Goal: Information Seeking & Learning: Get advice/opinions

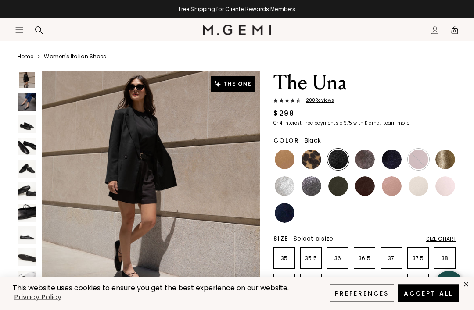
scroll to position [21, 0]
click at [318, 104] on div "200 Review s" at bounding box center [364, 101] width 183 height 7
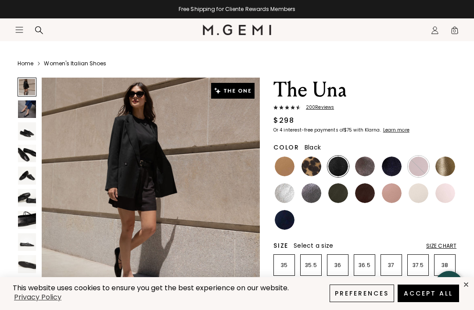
scroll to position [15, 0]
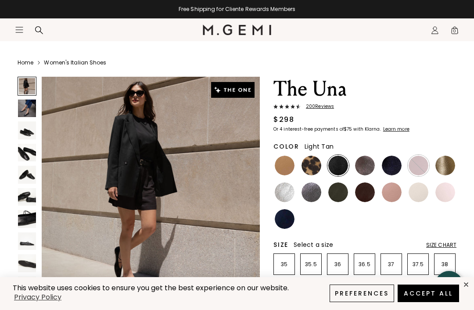
click at [283, 167] on img at bounding box center [285, 166] width 20 height 20
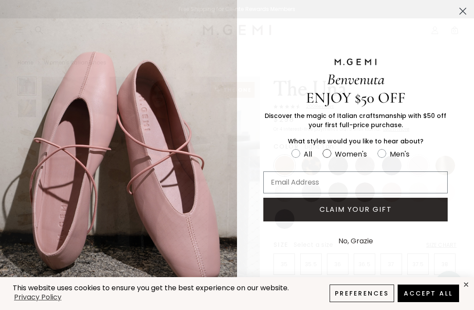
click at [331, 157] on icon "FULLSCREEN Form" at bounding box center [326, 153] width 9 height 9
click at [291, 148] on input "Women's" at bounding box center [291, 148] width 0 height 0
radio input "true"
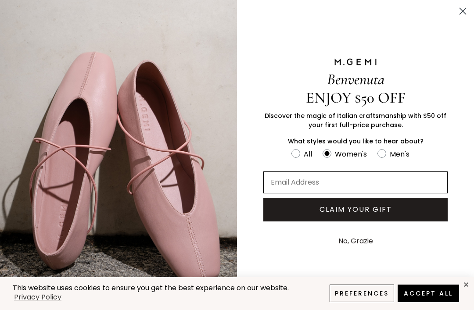
click at [345, 187] on input "Email Address" at bounding box center [355, 183] width 184 height 22
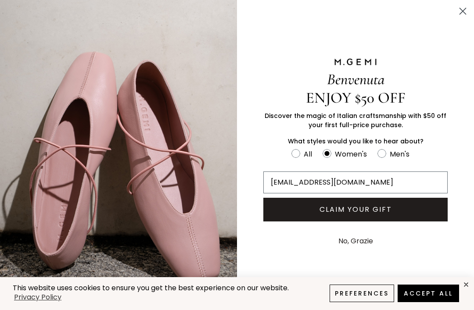
type input "[EMAIL_ADDRESS][DOMAIN_NAME]"
click at [378, 216] on button "CLAIM YOUR GIFT" at bounding box center [355, 210] width 184 height 24
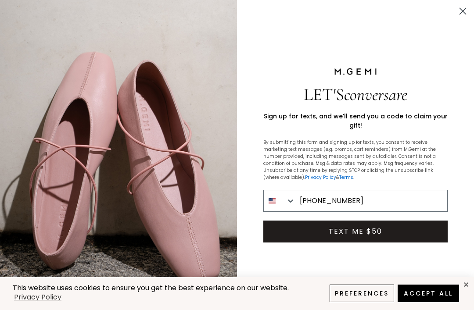
type input "[PHONE_NUMBER]"
click at [379, 223] on button "TEXT ME $50" at bounding box center [355, 232] width 184 height 22
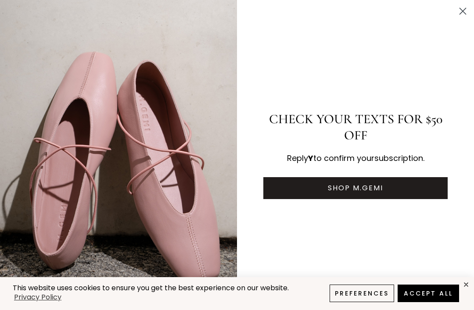
click at [395, 191] on button "SHOP M.GEMI" at bounding box center [355, 188] width 184 height 22
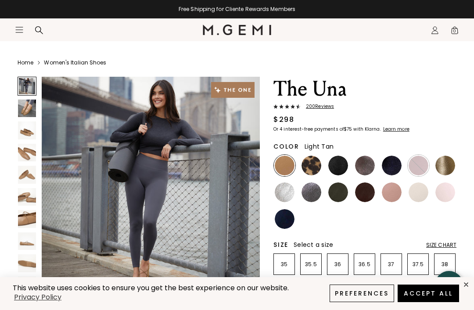
click at [284, 163] on img at bounding box center [285, 166] width 20 height 20
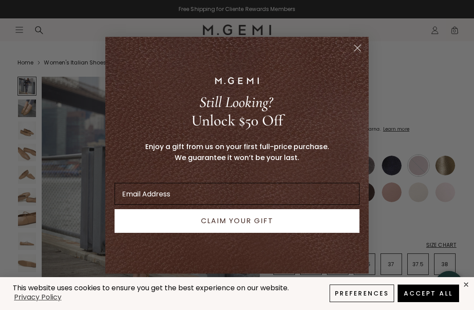
click at [262, 196] on input "Email Address" at bounding box center [236, 194] width 245 height 22
click at [212, 197] on input "elizabetharnow@" at bounding box center [236, 194] width 245 height 22
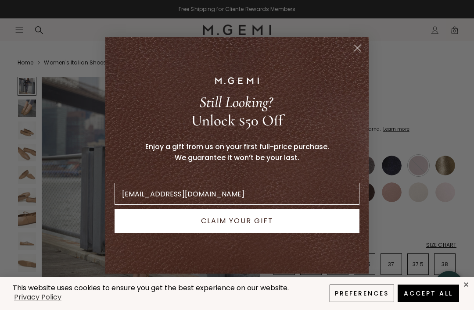
type input "[EMAIL_ADDRESS][DOMAIN_NAME]"
click at [278, 223] on button "CLAIM YOUR GIFT" at bounding box center [236, 221] width 245 height 24
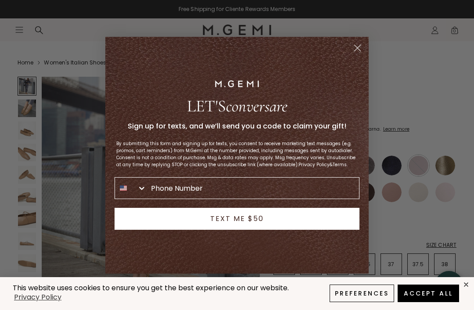
click at [356, 50] on circle "Close dialog" at bounding box center [357, 47] width 14 height 14
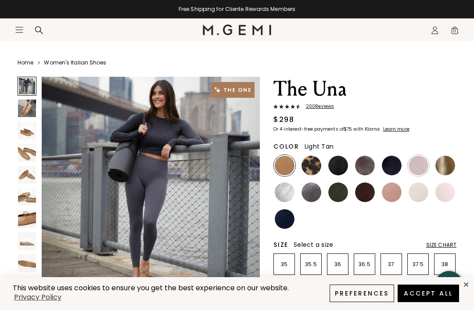
click at [282, 170] on img at bounding box center [285, 166] width 20 height 20
click at [287, 171] on img at bounding box center [285, 166] width 20 height 20
click at [22, 135] on img at bounding box center [27, 131] width 18 height 18
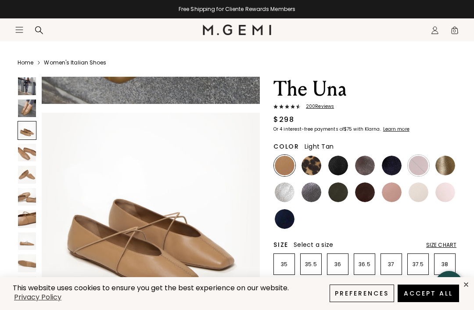
scroll to position [454, 0]
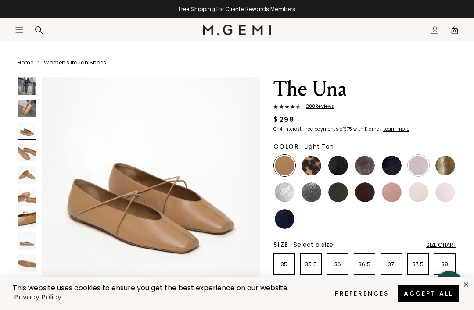
click at [18, 105] on img at bounding box center [27, 109] width 18 height 18
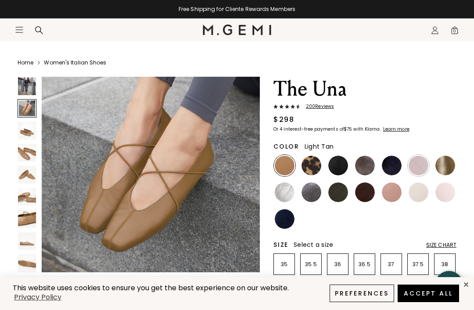
scroll to position [227, 0]
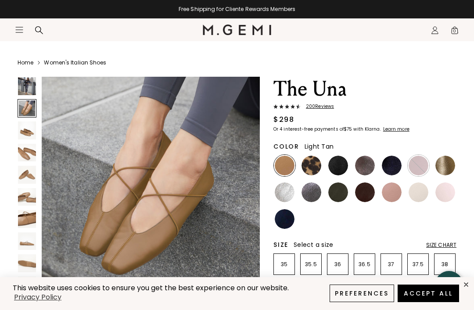
click at [339, 170] on img at bounding box center [338, 166] width 20 height 20
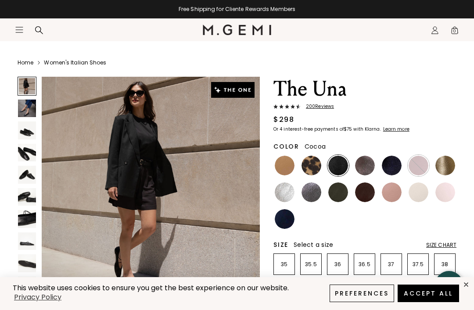
click at [365, 171] on img at bounding box center [365, 166] width 20 height 20
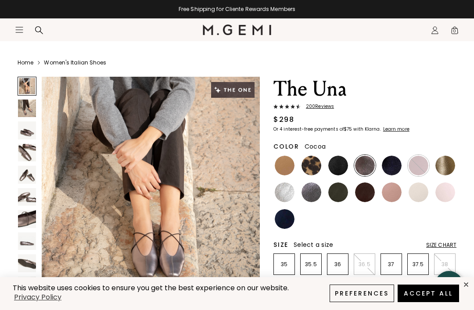
scroll to position [18, 0]
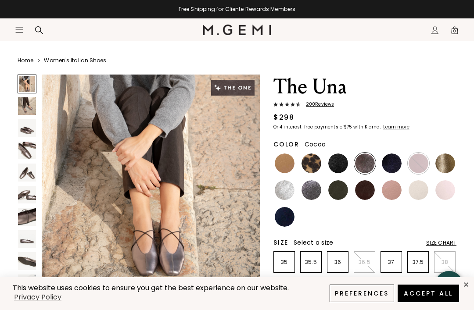
click at [25, 106] on img at bounding box center [27, 106] width 18 height 18
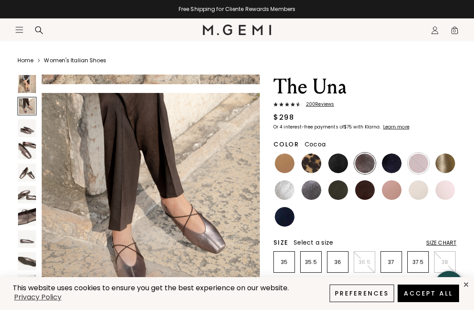
scroll to position [227, 0]
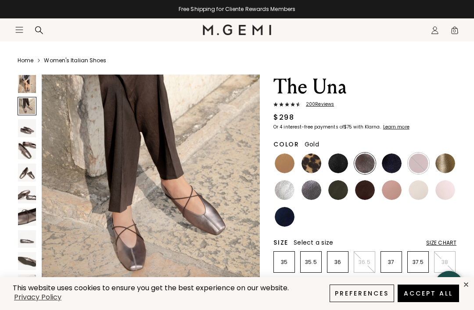
click at [444, 169] on img at bounding box center [445, 164] width 20 height 20
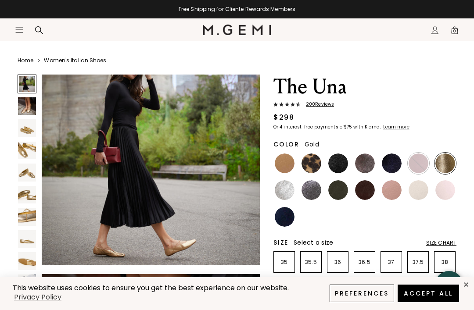
scroll to position [28, 0]
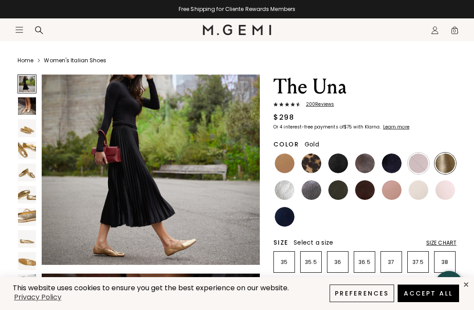
click at [315, 193] on img at bounding box center [311, 190] width 20 height 20
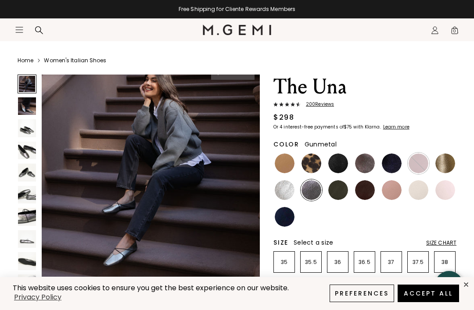
scroll to position [16, 0]
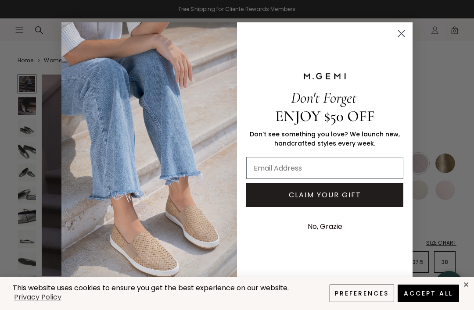
click at [397, 38] on circle "Close dialog" at bounding box center [401, 33] width 14 height 14
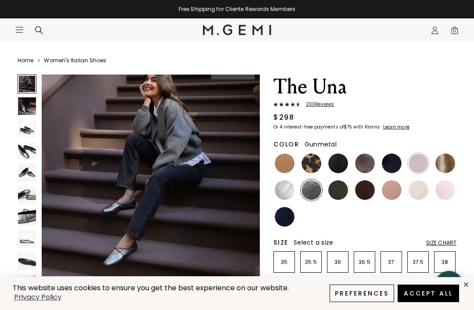
click at [366, 162] on img at bounding box center [365, 164] width 20 height 20
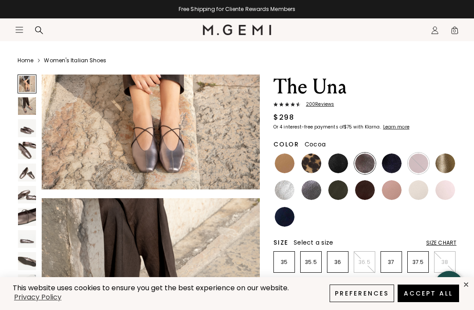
click at [20, 148] on img at bounding box center [27, 151] width 18 height 18
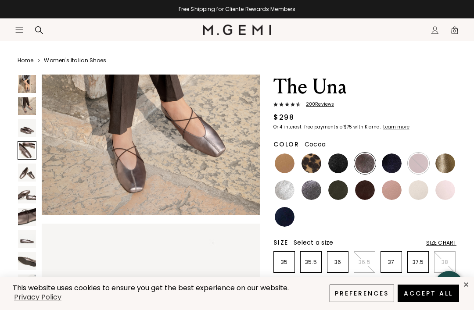
click at [20, 148] on div at bounding box center [27, 150] width 19 height 19
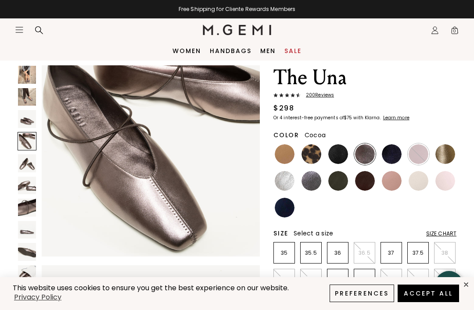
scroll to position [26, 0]
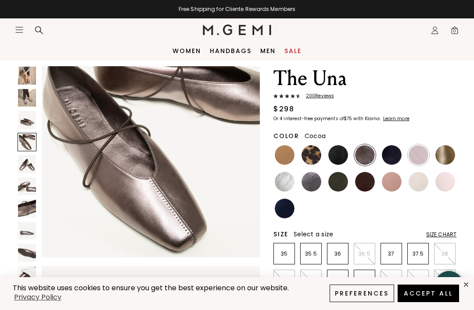
click at [362, 181] on img at bounding box center [365, 182] width 20 height 20
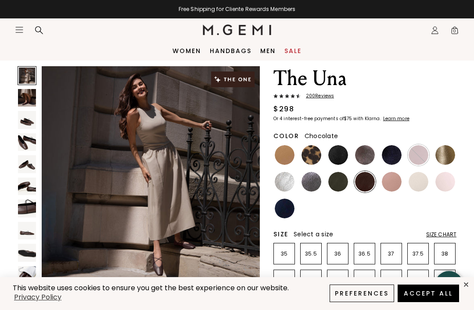
click at [394, 185] on img at bounding box center [392, 182] width 20 height 20
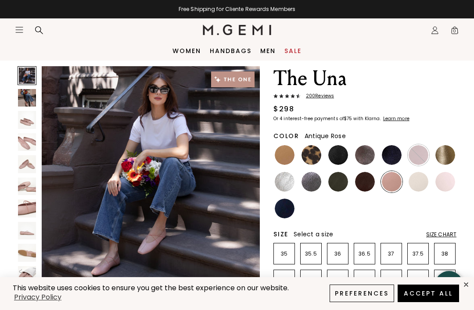
click at [24, 121] on img at bounding box center [27, 120] width 18 height 18
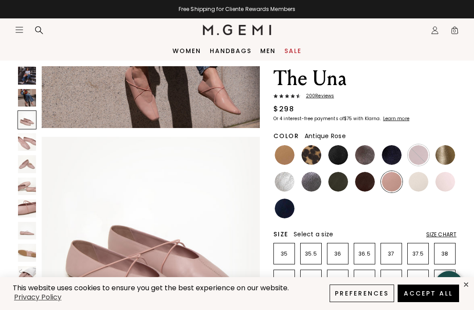
scroll to position [454, 0]
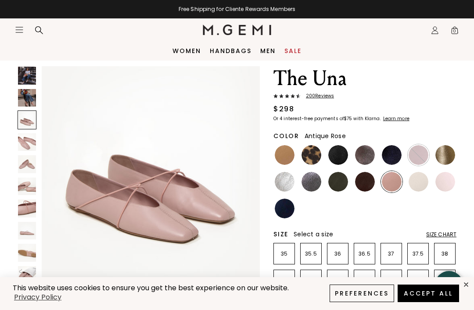
click at [22, 146] on img at bounding box center [27, 142] width 18 height 18
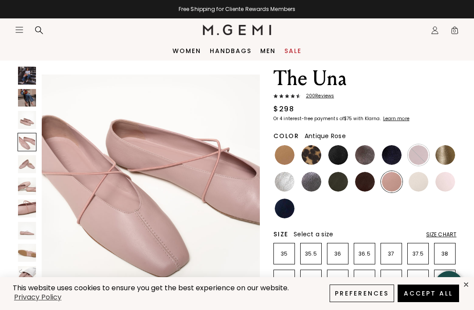
scroll to position [681, 0]
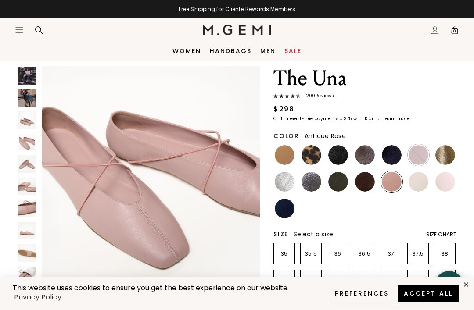
click at [25, 95] on img at bounding box center [27, 98] width 18 height 18
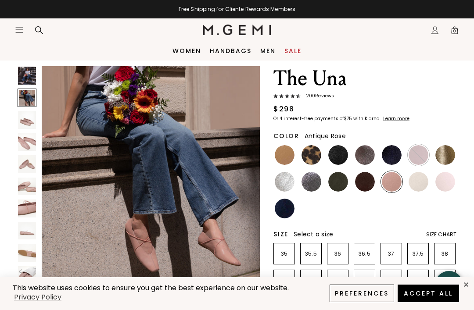
scroll to position [227, 0]
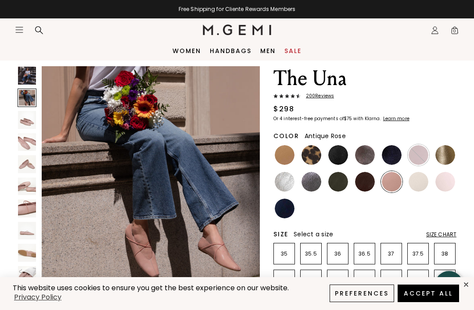
click at [27, 73] on img at bounding box center [27, 76] width 18 height 18
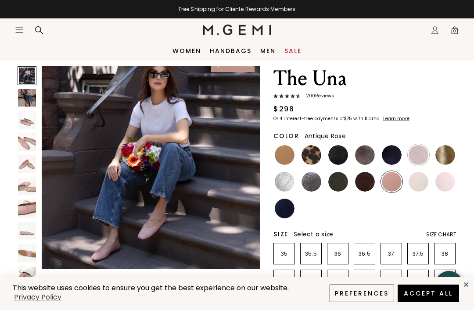
scroll to position [0, 0]
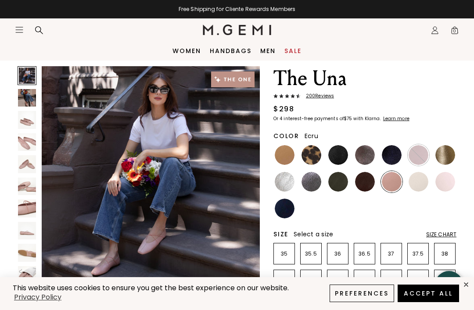
click at [422, 180] on img at bounding box center [418, 182] width 20 height 20
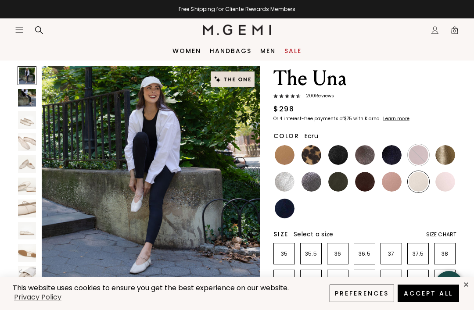
click at [444, 185] on img at bounding box center [445, 182] width 20 height 20
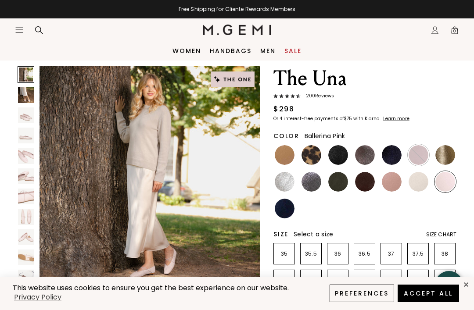
click at [23, 94] on img at bounding box center [26, 95] width 16 height 16
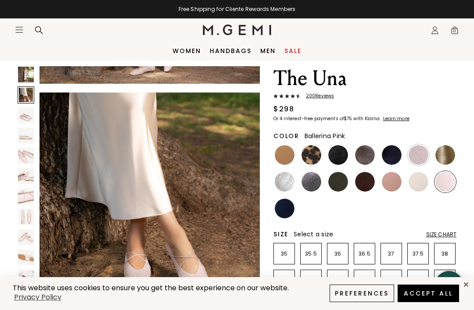
scroll to position [229, 0]
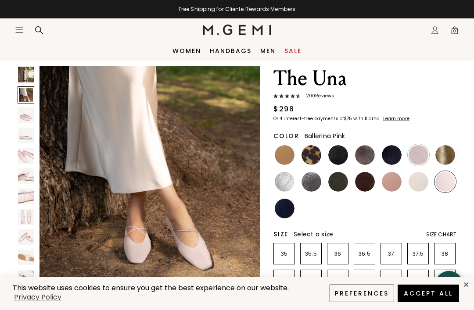
click at [288, 211] on img at bounding box center [285, 209] width 20 height 20
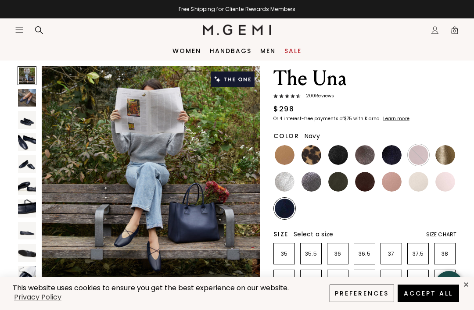
click at [26, 97] on img at bounding box center [27, 98] width 18 height 18
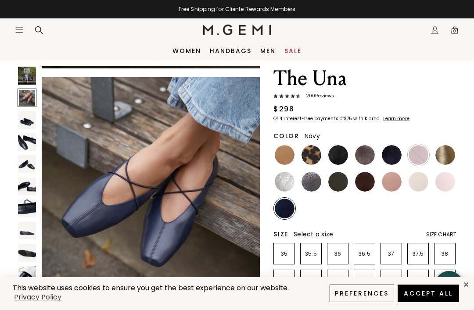
scroll to position [227, 0]
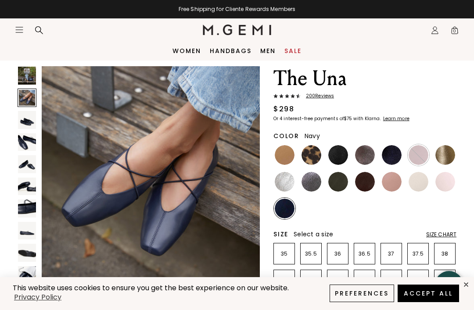
click at [29, 123] on img at bounding box center [27, 120] width 18 height 18
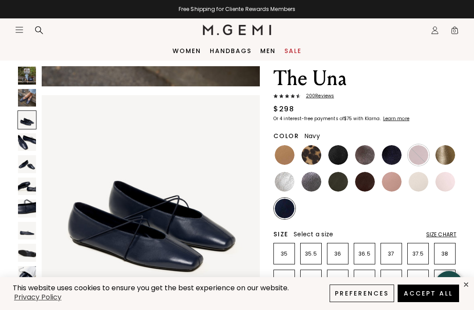
scroll to position [454, 0]
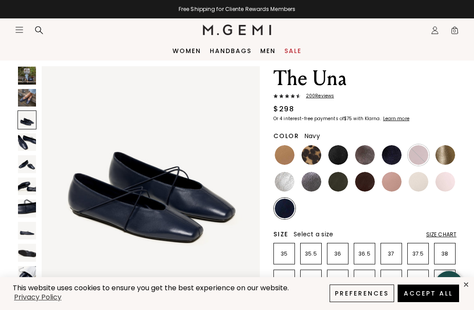
click at [23, 127] on div at bounding box center [27, 120] width 19 height 19
click at [327, 100] on div "200 Review s" at bounding box center [364, 96] width 183 height 7
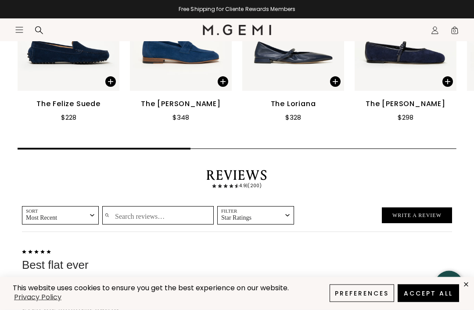
scroll to position [1906, 0]
click at [268, 214] on span "Star Ratings" at bounding box center [250, 218] width 58 height 8
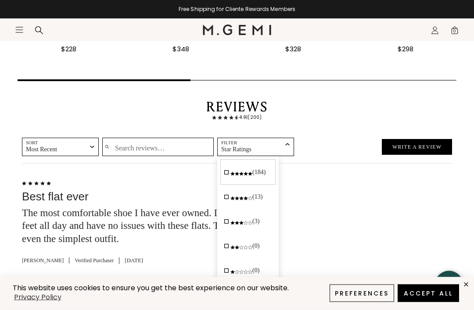
scroll to position [1975, 0]
click at [224, 219] on icon "3 stars (3)" at bounding box center [226, 221] width 4 height 4
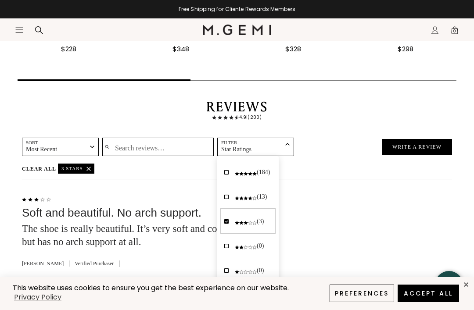
click at [312, 216] on div at bounding box center [370, 253] width 163 height 120
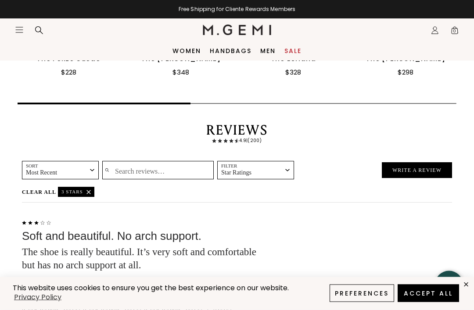
scroll to position [1952, 0]
click at [273, 161] on button "Filter Star Ratings" at bounding box center [255, 170] width 77 height 18
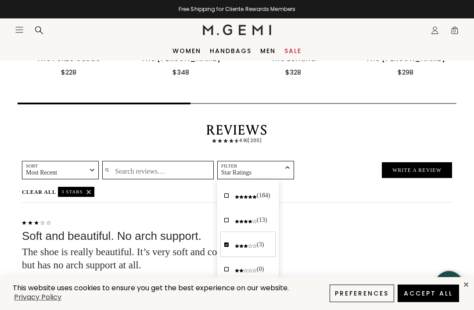
click at [224, 217] on span "4 stars (13)" at bounding box center [228, 219] width 9 height 13
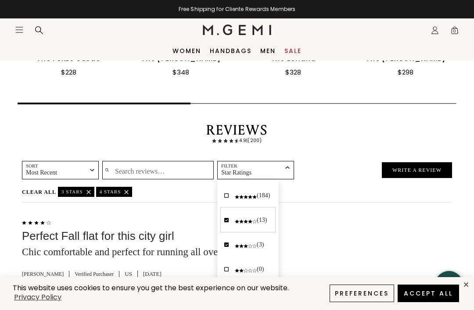
click at [89, 190] on icon "Remove 3 stars filter" at bounding box center [88, 192] width 4 height 4
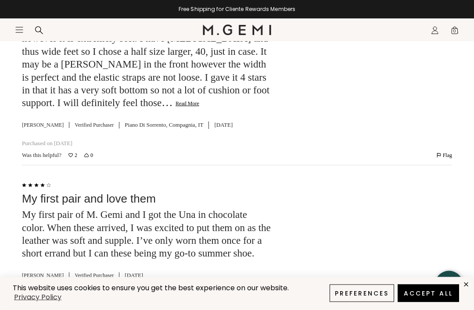
scroll to position [2399, 0]
click at [175, 107] on button "Read More" at bounding box center [187, 103] width 24 height 7
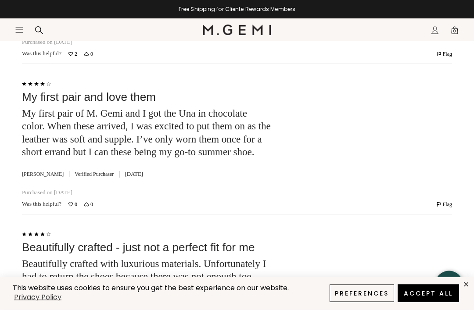
scroll to position [2578, 0]
click at [22, 90] on div "My first pair and love them" at bounding box center [146, 96] width 249 height 13
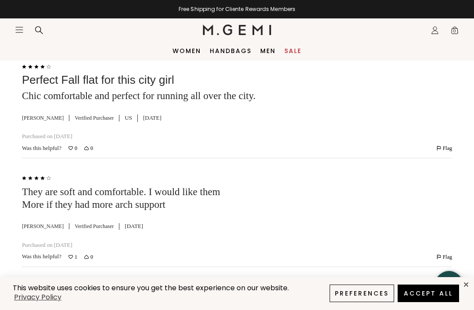
scroll to position [2108, 0]
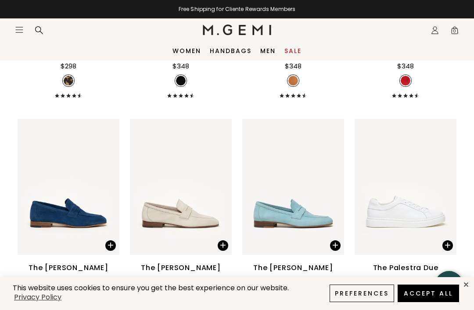
scroll to position [924, 0]
